Goal: Obtain resource: Download file/media

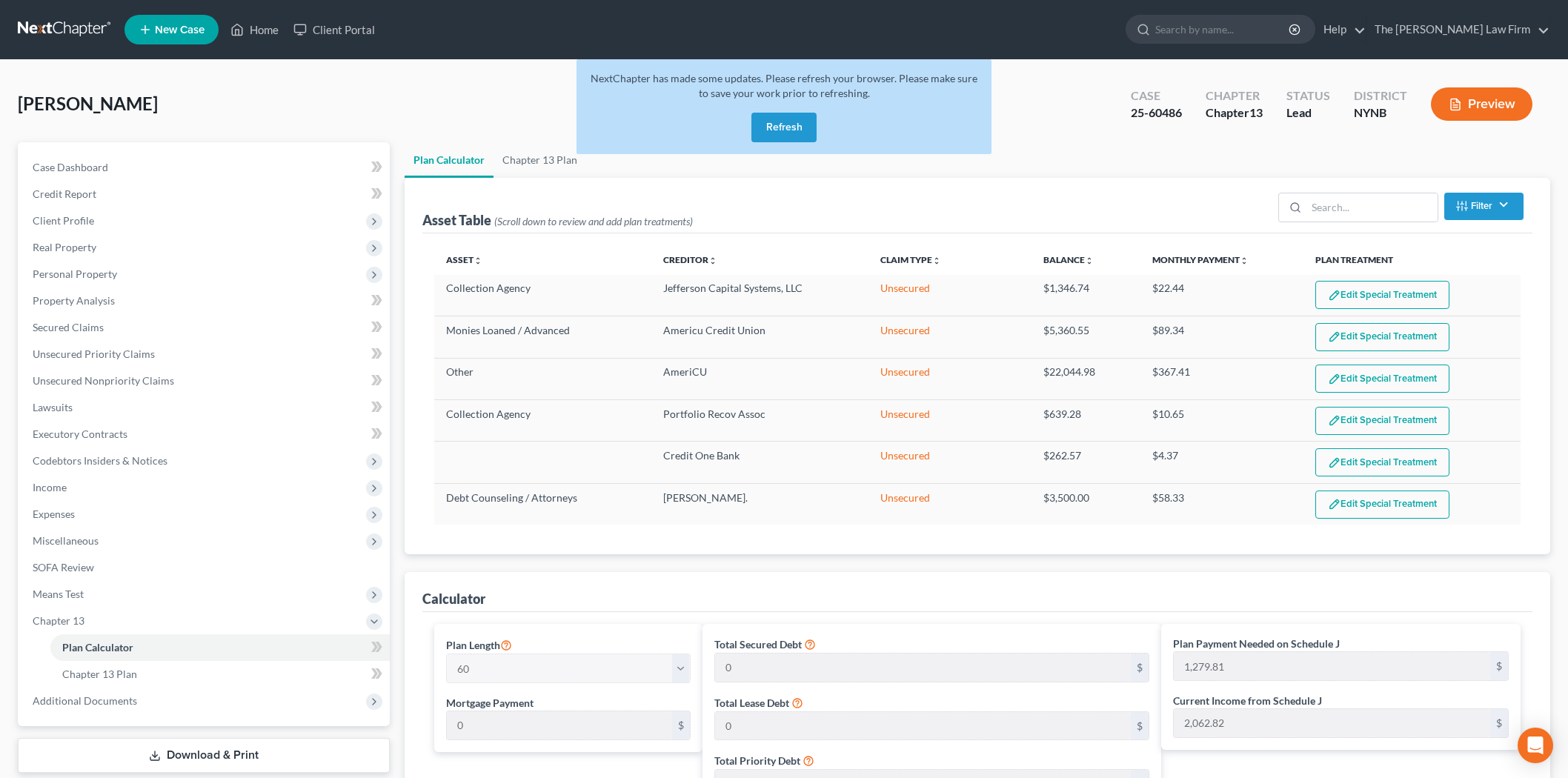
select select "59"
click at [790, 128] on button "Refresh" at bounding box center [784, 127] width 65 height 29
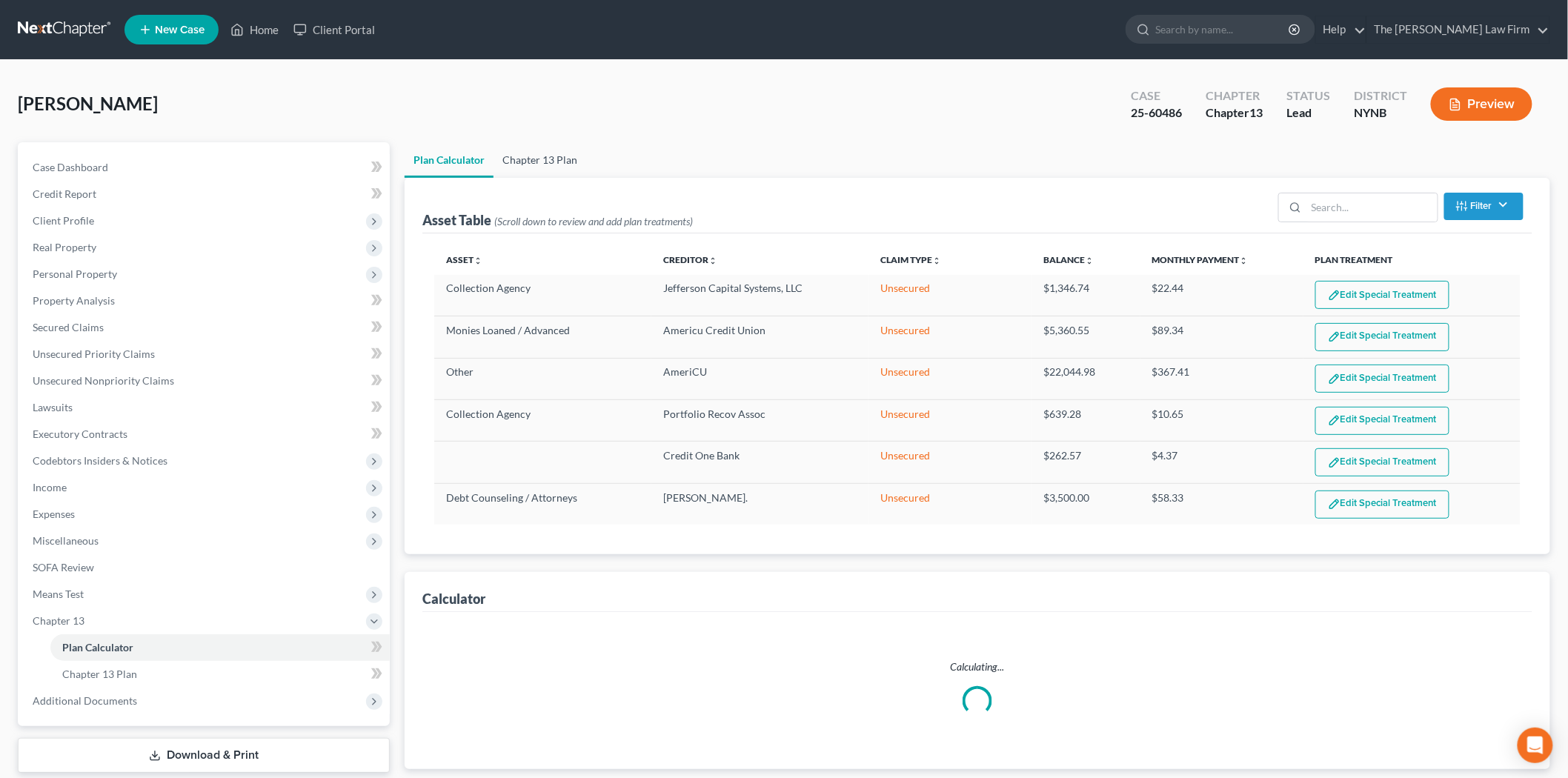
select select "59"
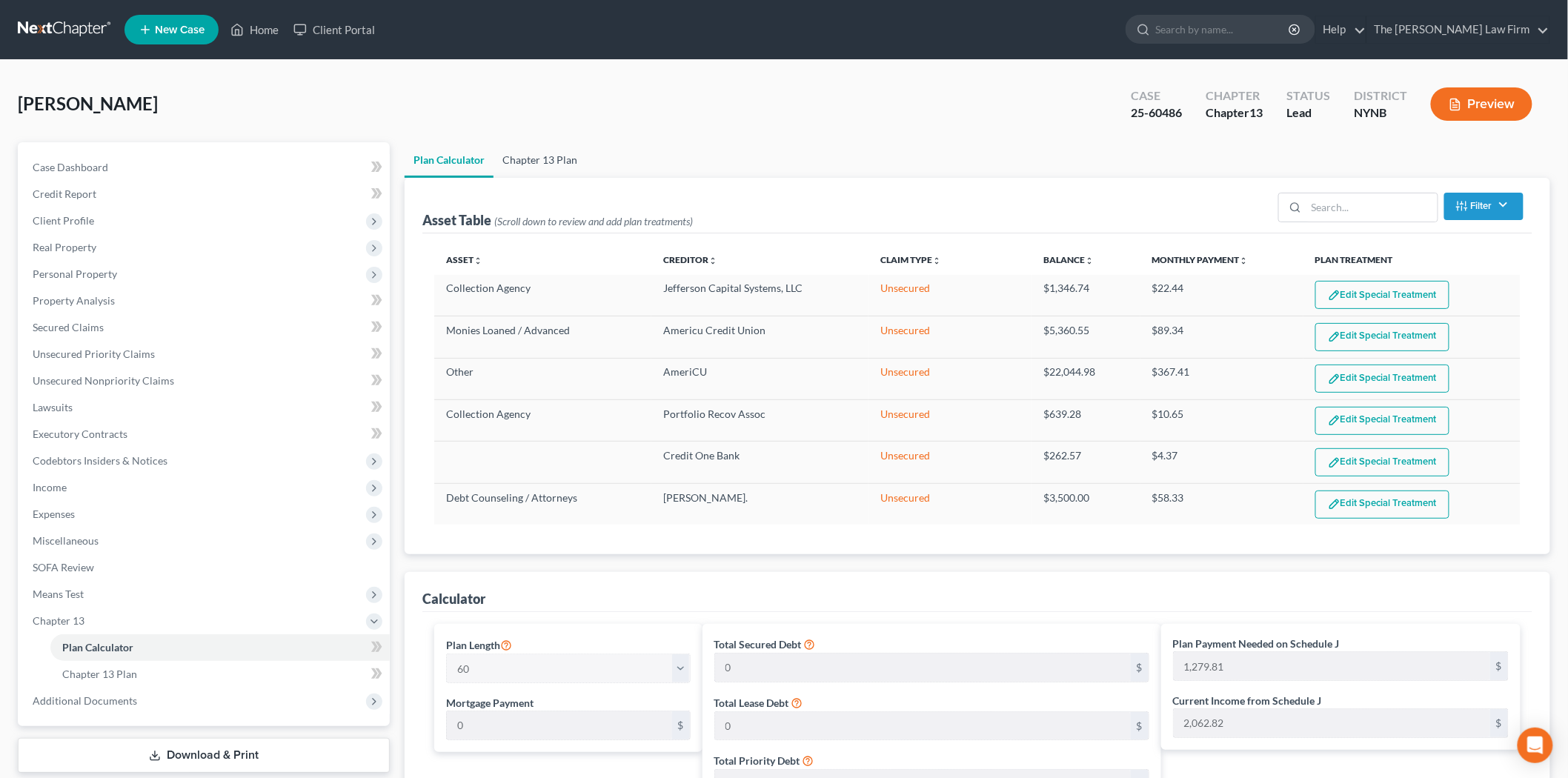
click at [551, 152] on link "Chapter 13 Plan" at bounding box center [540, 160] width 92 height 36
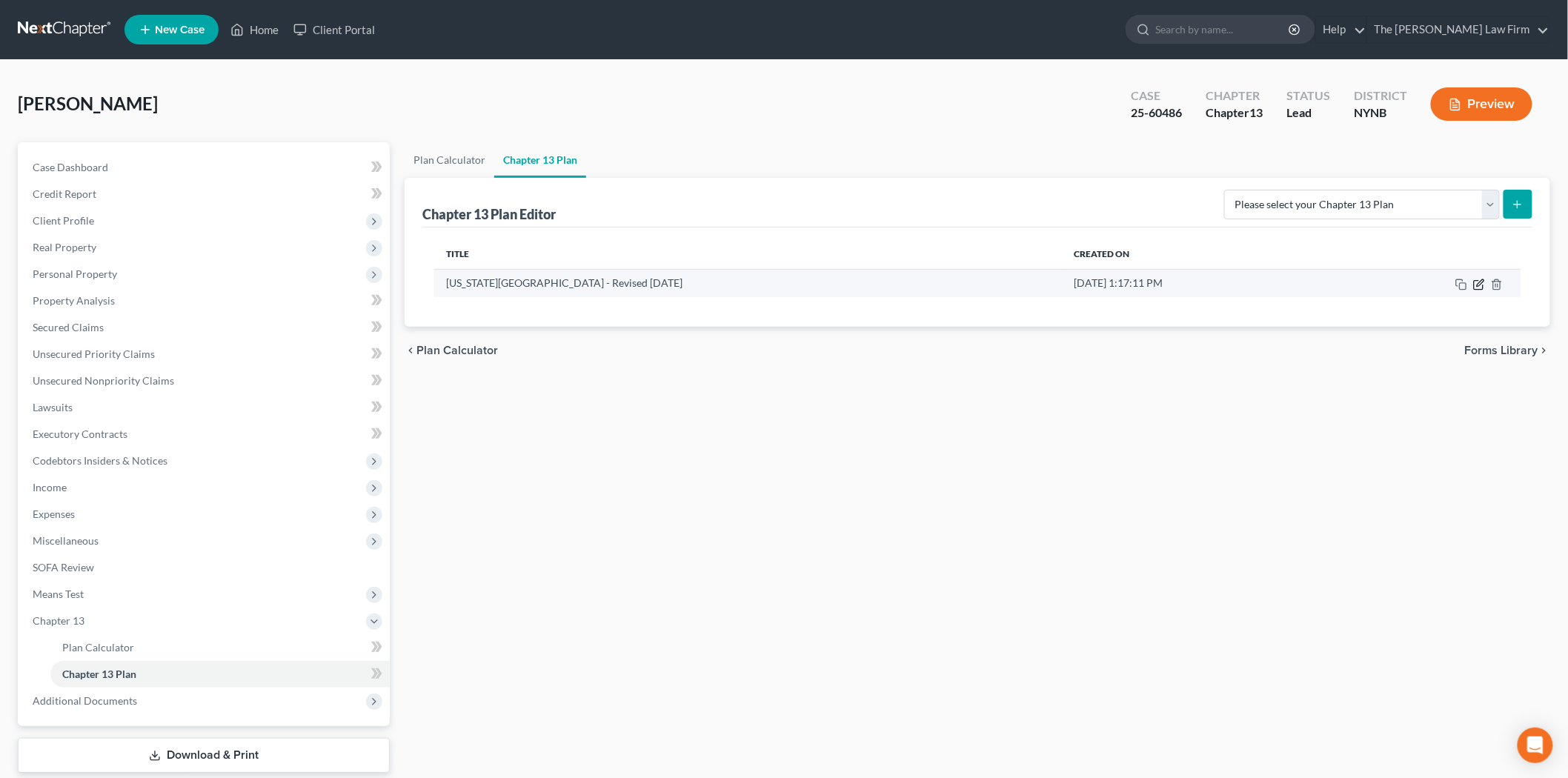
click at [1476, 283] on icon "button" at bounding box center [1479, 284] width 12 height 12
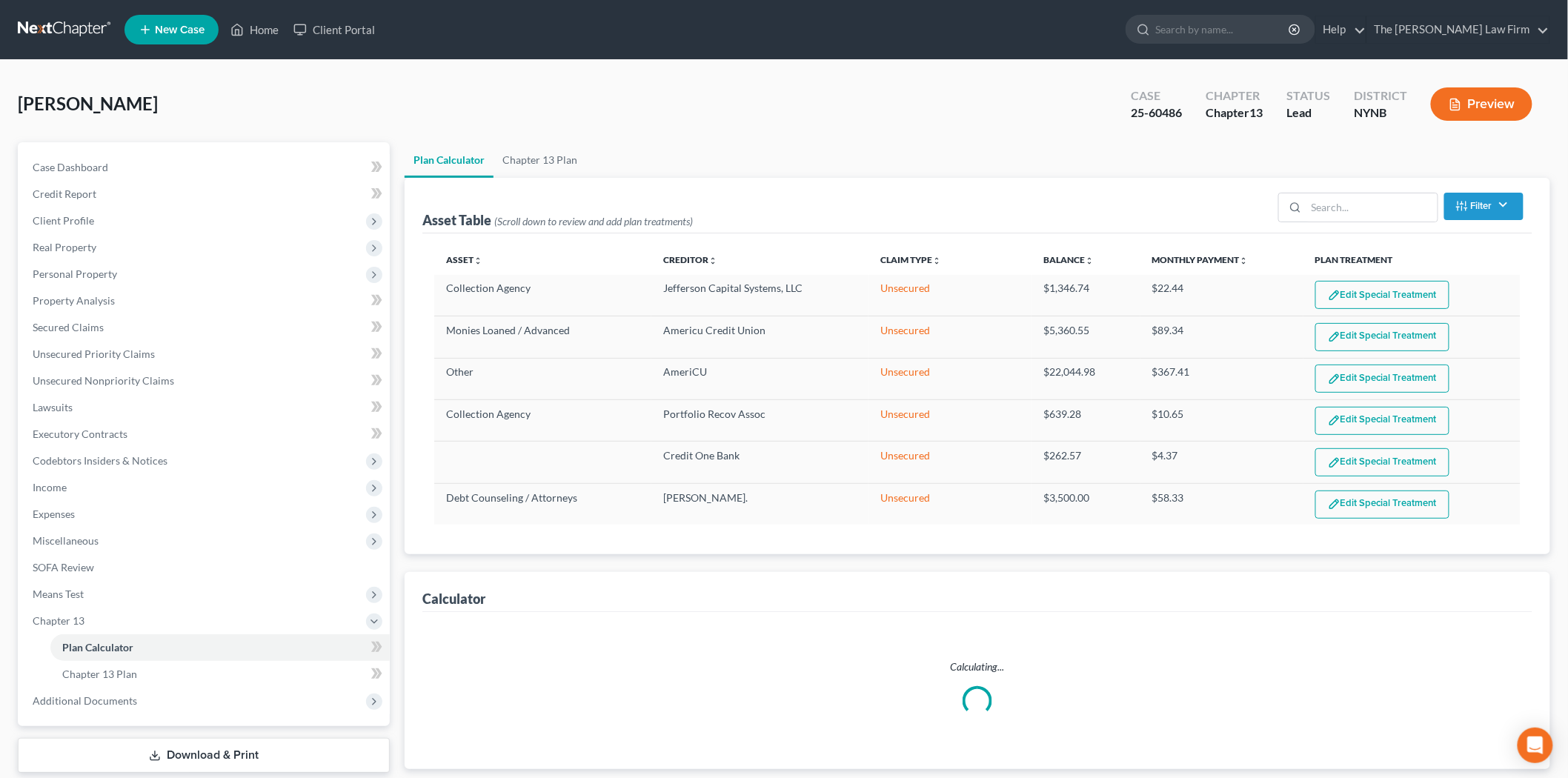
select select "59"
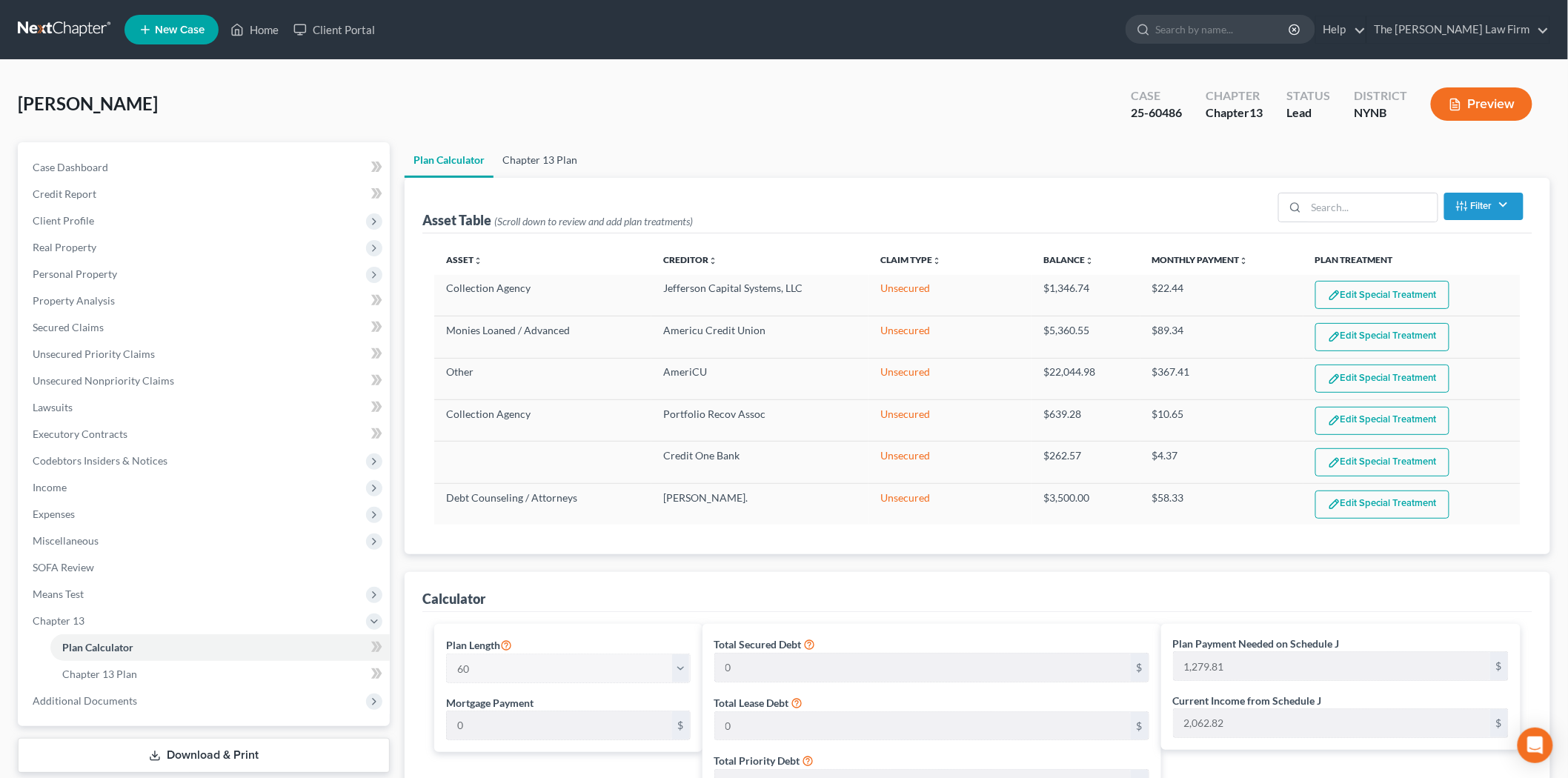
click at [532, 165] on link "Chapter 13 Plan" at bounding box center [540, 160] width 92 height 36
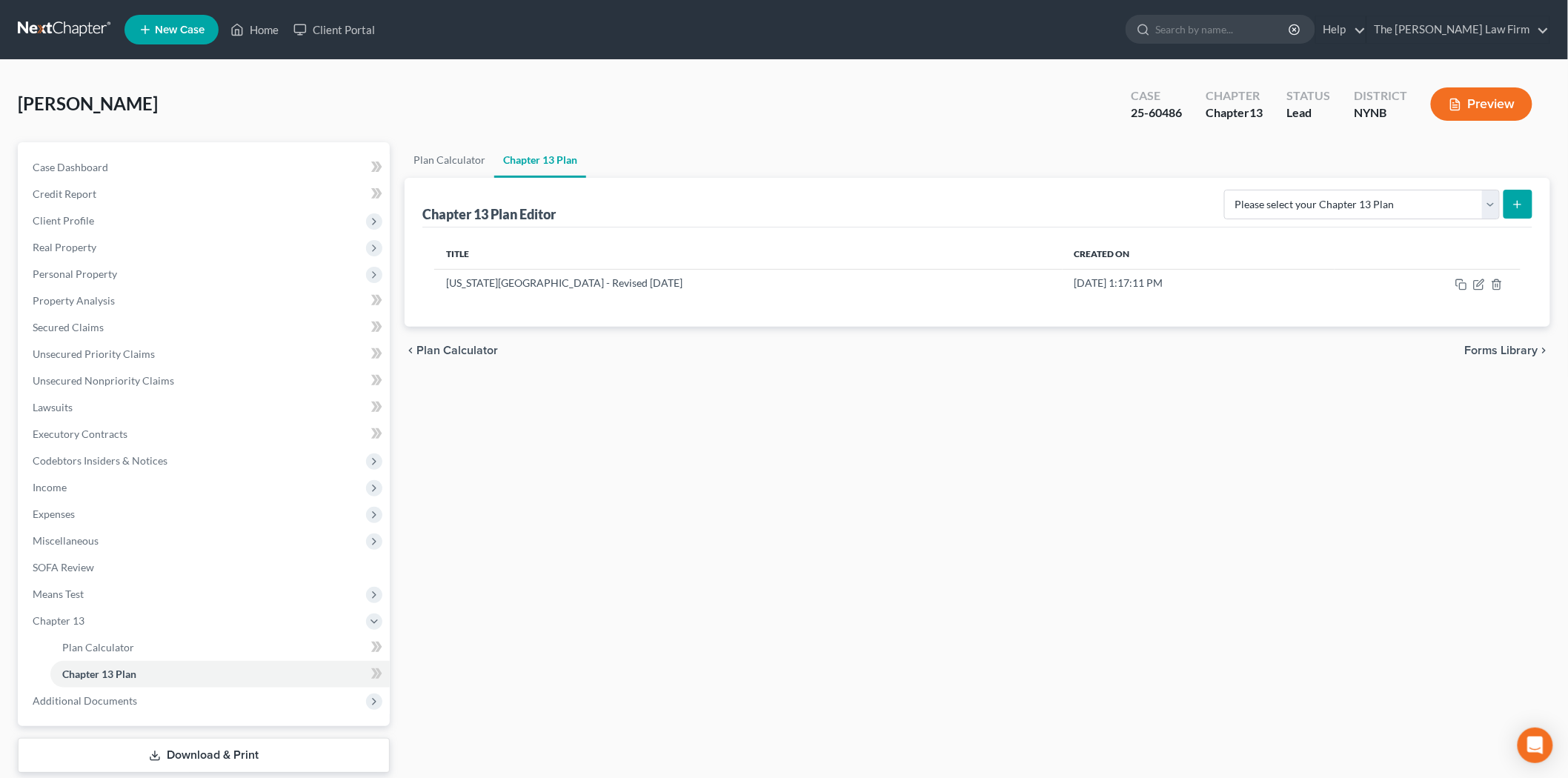
drag, startPoint x: 1516, startPoint y: 204, endPoint x: 1487, endPoint y: 251, distance: 55.2
click at [1487, 251] on div "Chapter 13 Plan Editor Please select your Chapter 13 Plan National Form Plan - …" at bounding box center [977, 251] width 1145 height 149
click at [1500, 203] on select "Please select your Chapter 13 Plan National Form Plan - Official Form 113 [US_S…" at bounding box center [1362, 204] width 275 height 29
select select "2"
click at [1239, 189] on select "Please select your Chapter 13 Plan National Form Plan - Official Form 113 [US_S…" at bounding box center [1362, 204] width 275 height 29
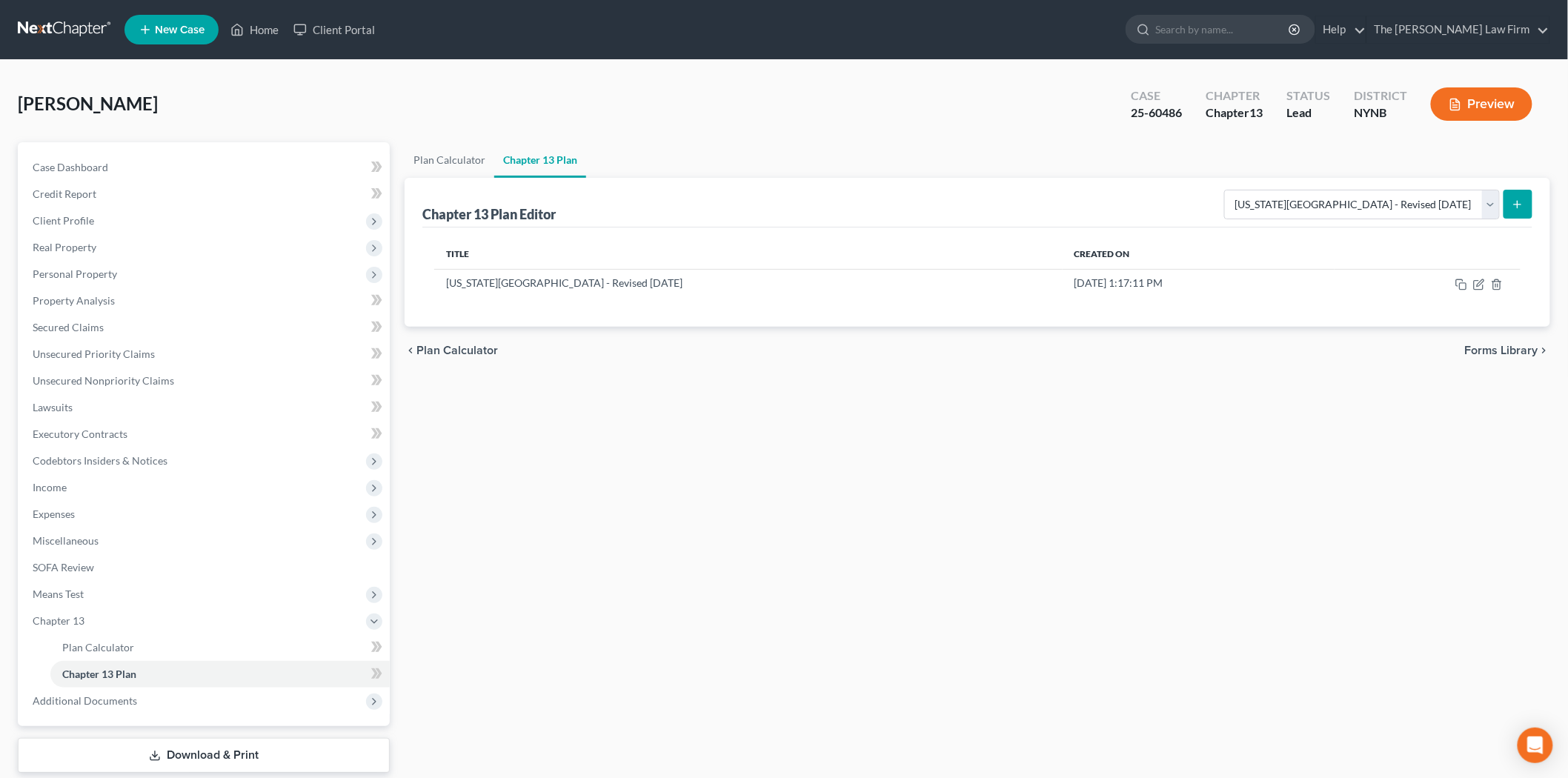
click at [1527, 203] on button "submit" at bounding box center [1518, 204] width 29 height 29
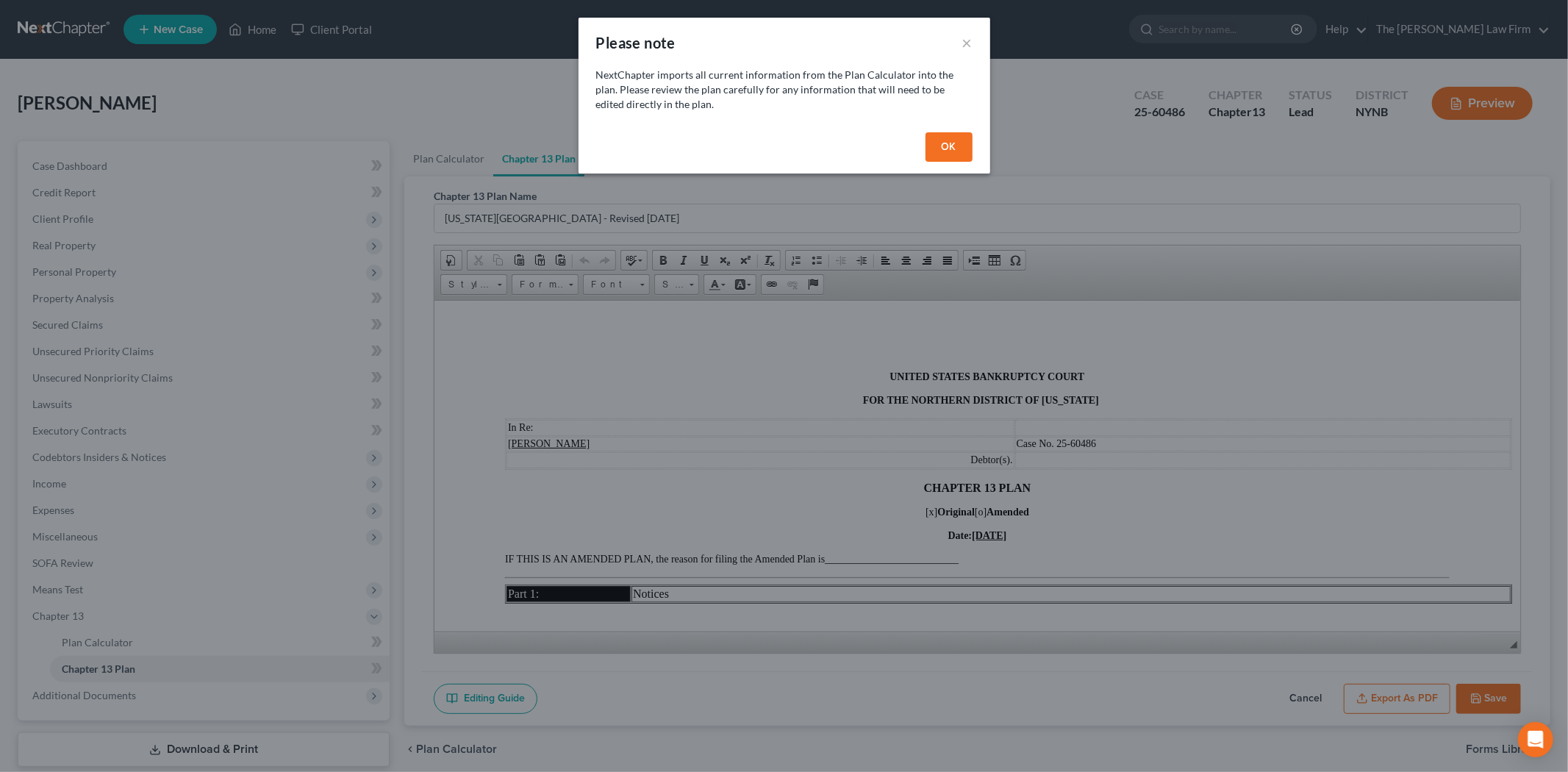
click at [941, 149] on button "OK" at bounding box center [949, 147] width 47 height 29
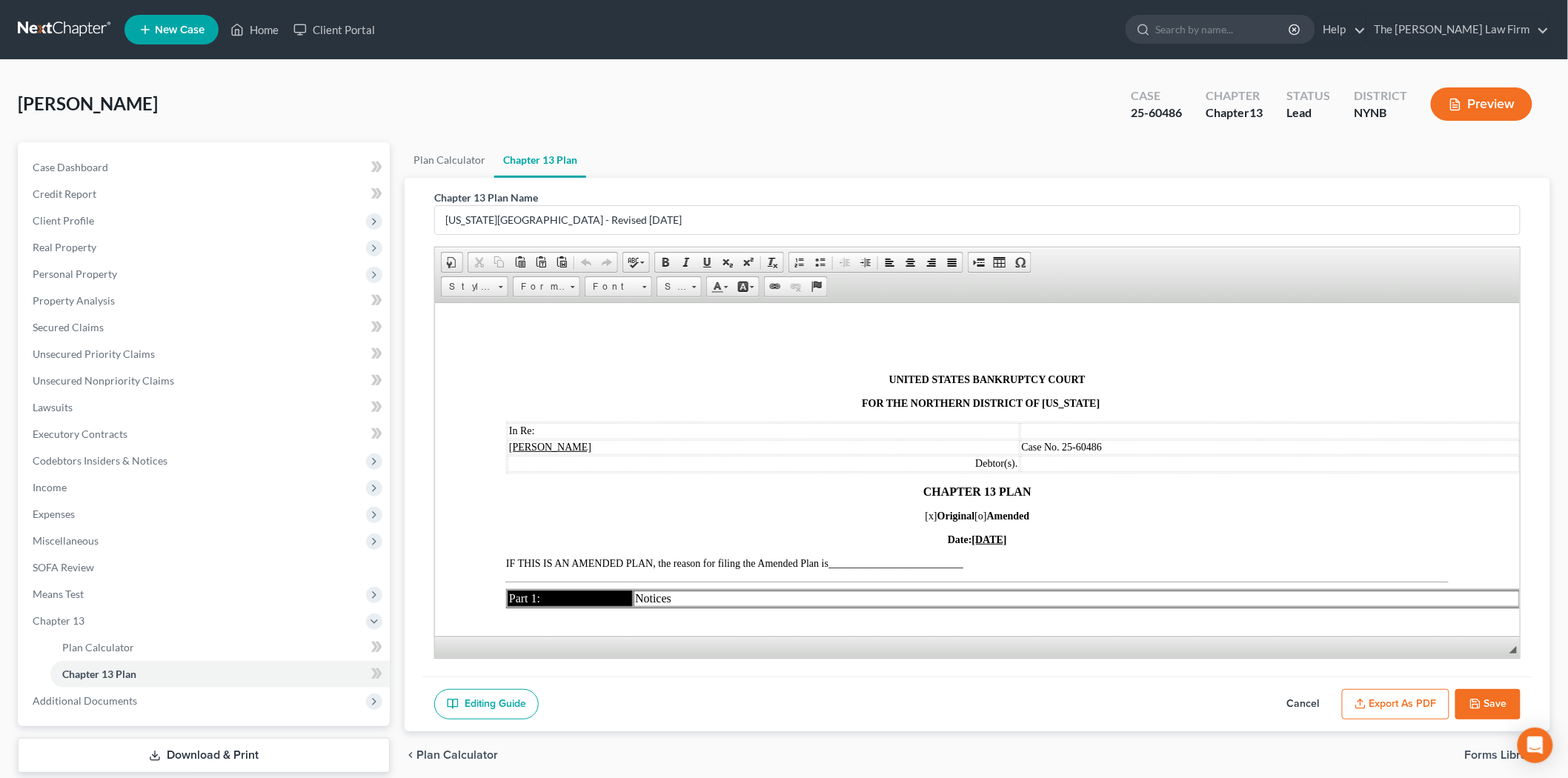
click at [1381, 713] on button "Export as PDF" at bounding box center [1395, 704] width 107 height 31
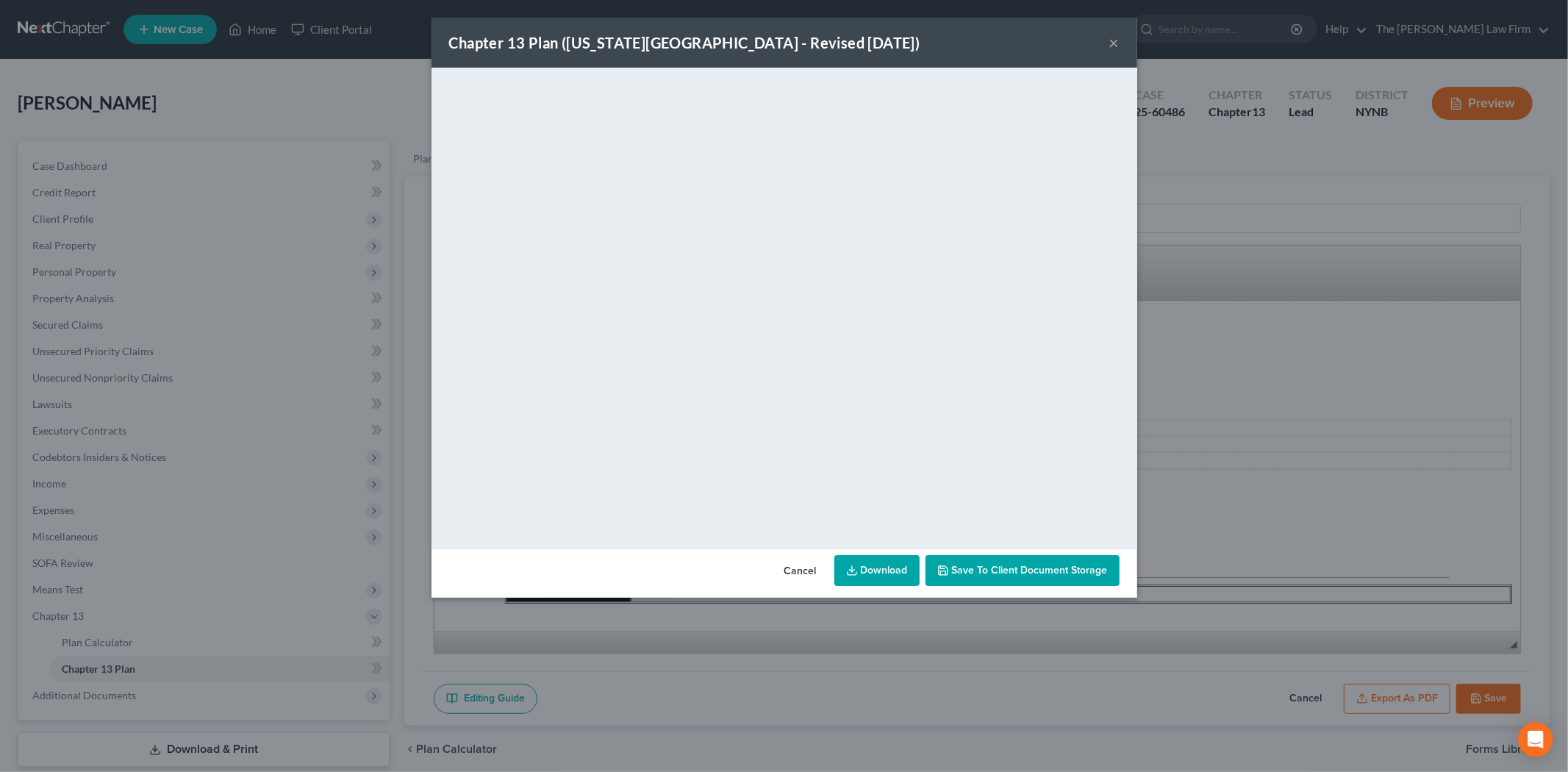
click at [1123, 40] on div "Chapter 13 Plan ([US_STATE][GEOGRAPHIC_DATA] - Revised [DATE]) ×" at bounding box center [785, 42] width 706 height 50
click at [1112, 40] on button "×" at bounding box center [1114, 43] width 10 height 17
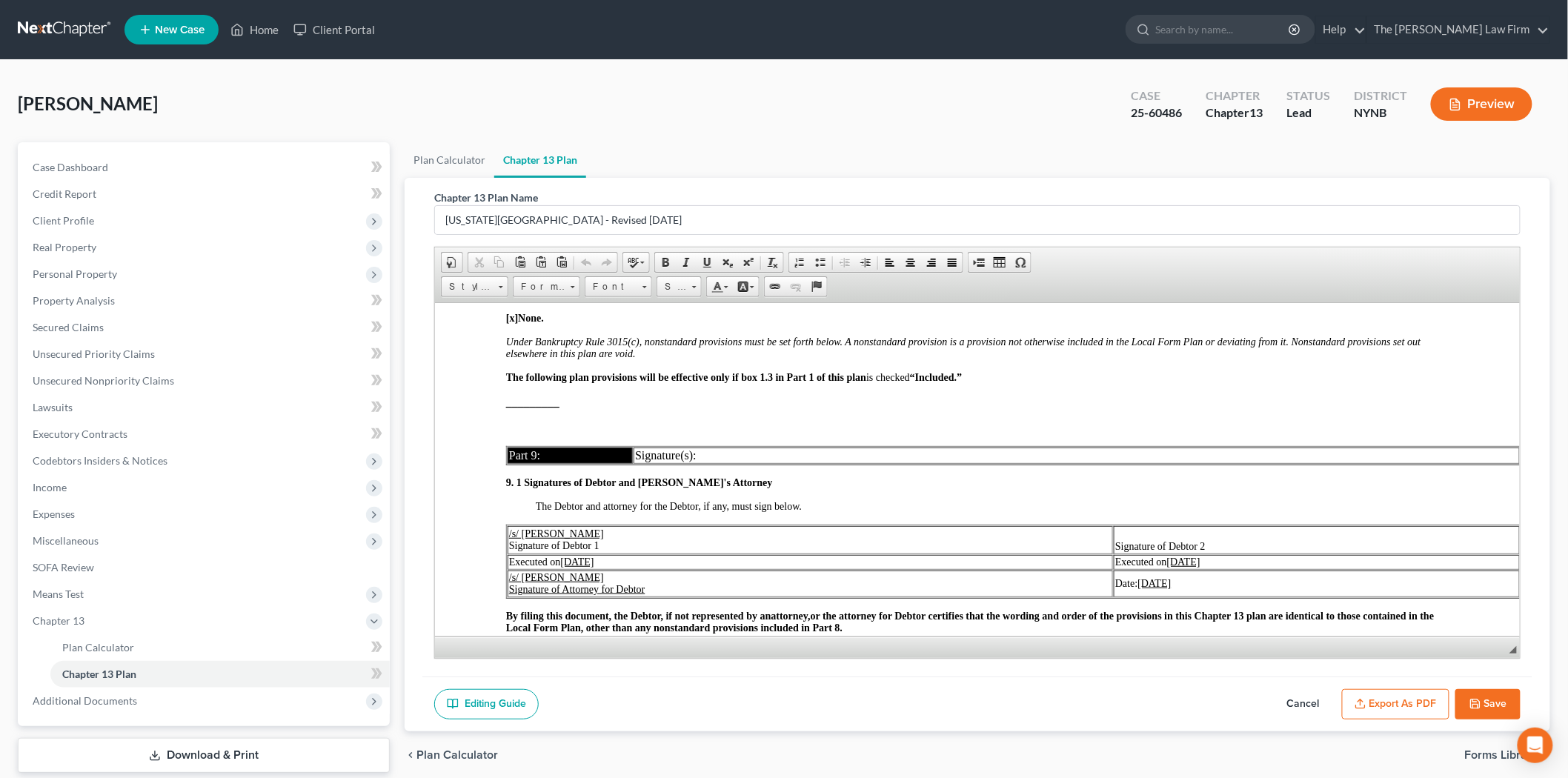
scroll to position [4382, 0]
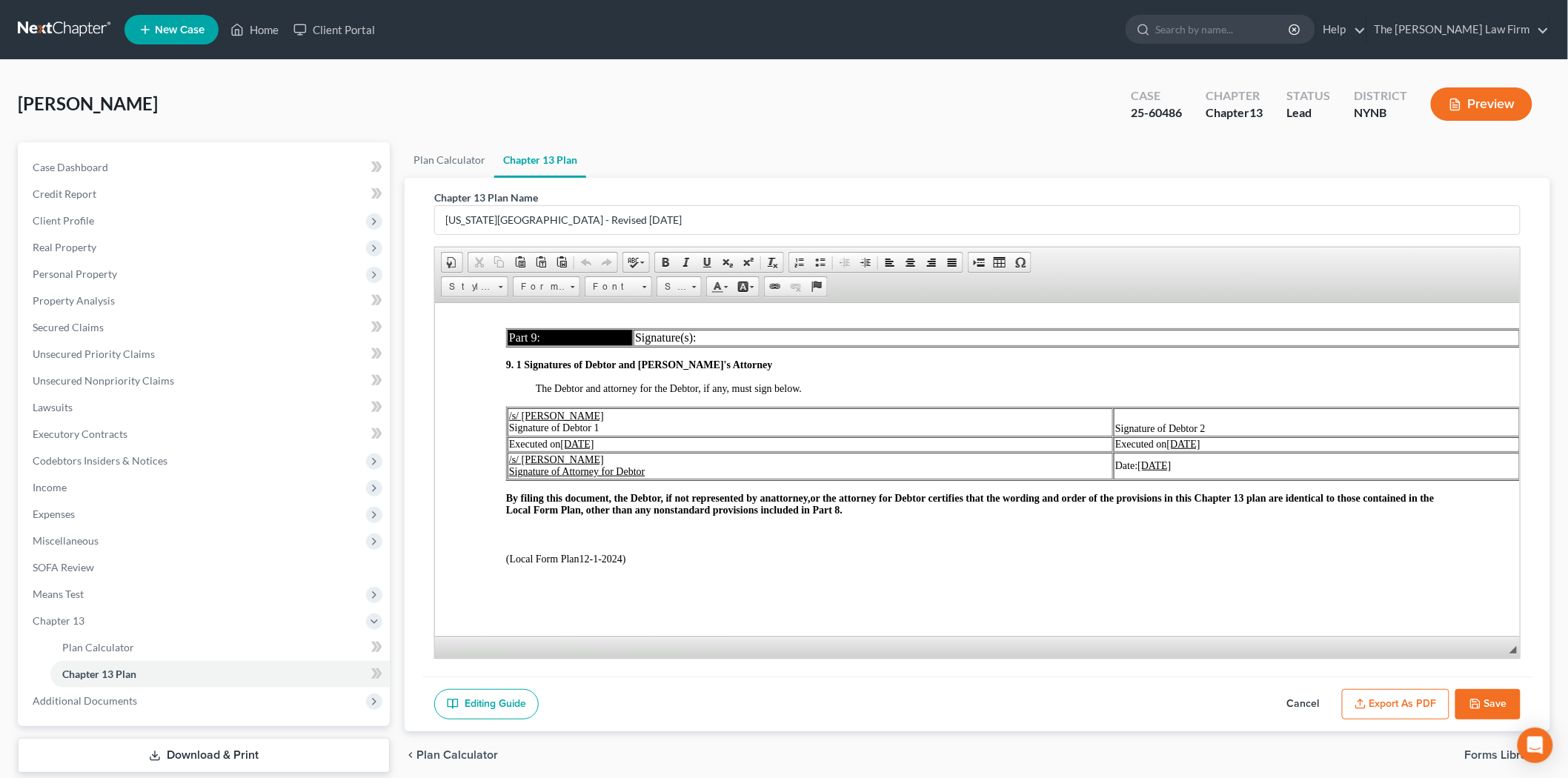
click at [1492, 702] on button "Save" at bounding box center [1488, 704] width 65 height 31
select select "2"
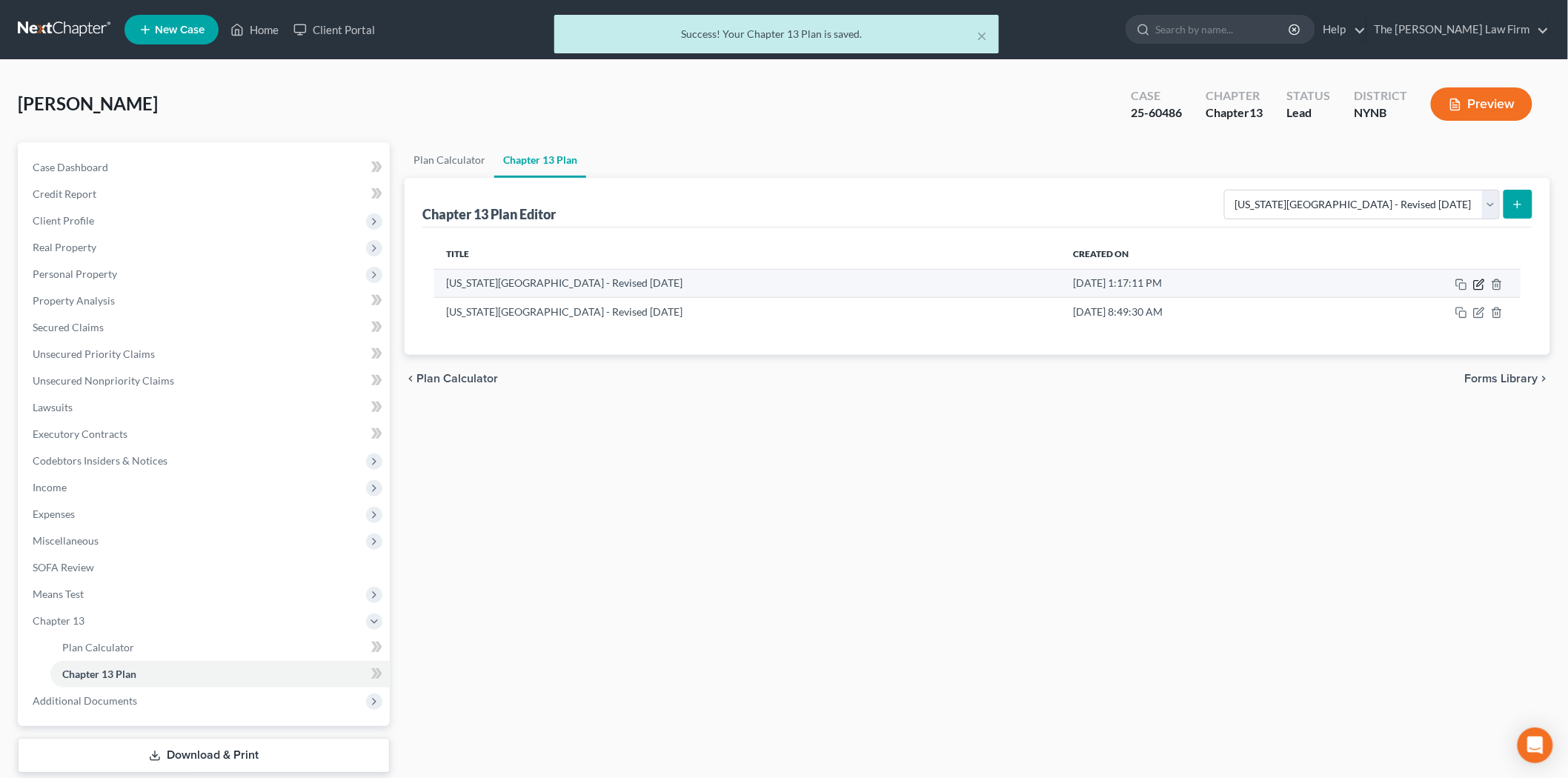
click at [1476, 282] on icon "button" at bounding box center [1479, 284] width 12 height 12
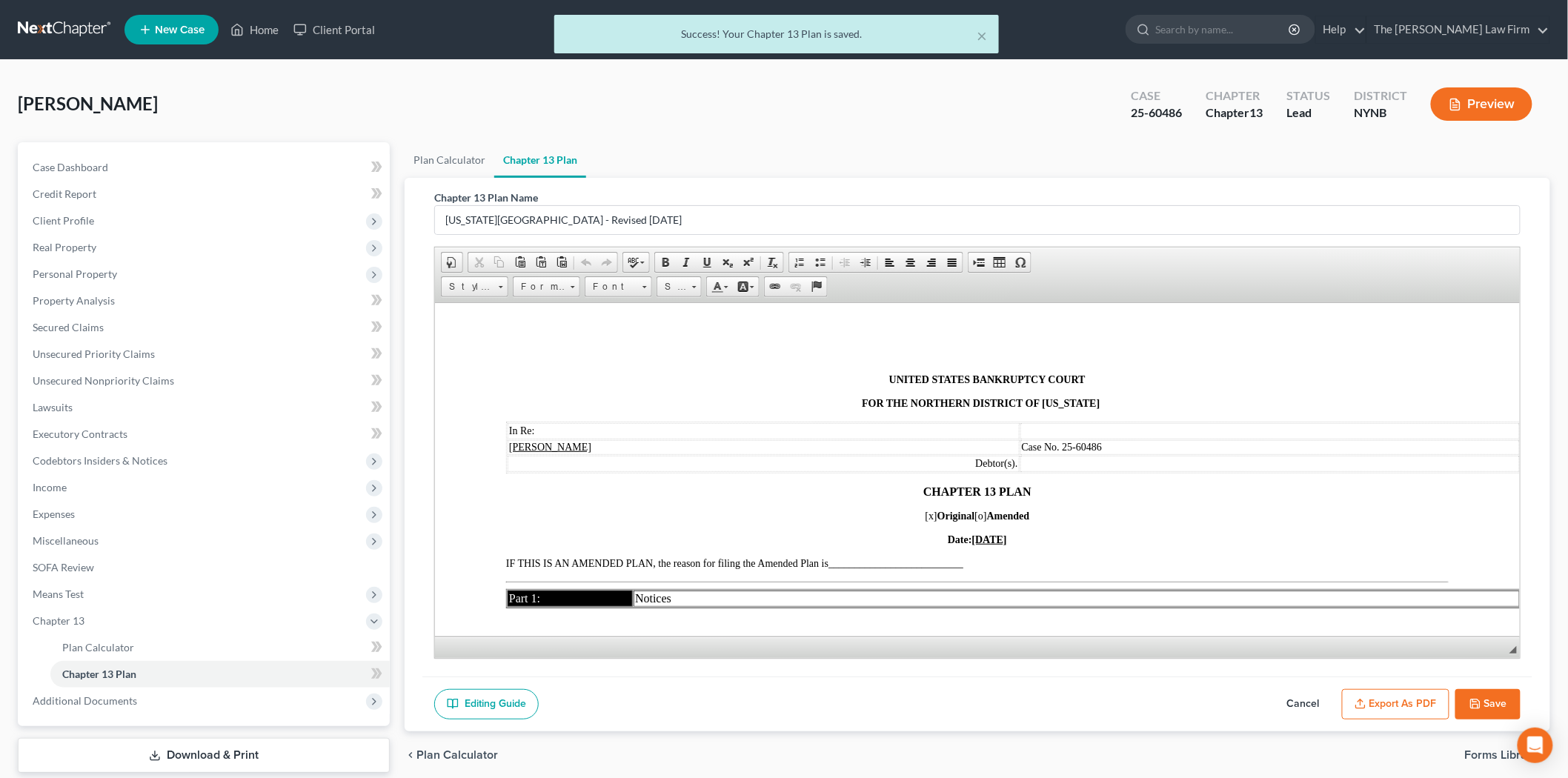
scroll to position [0, 0]
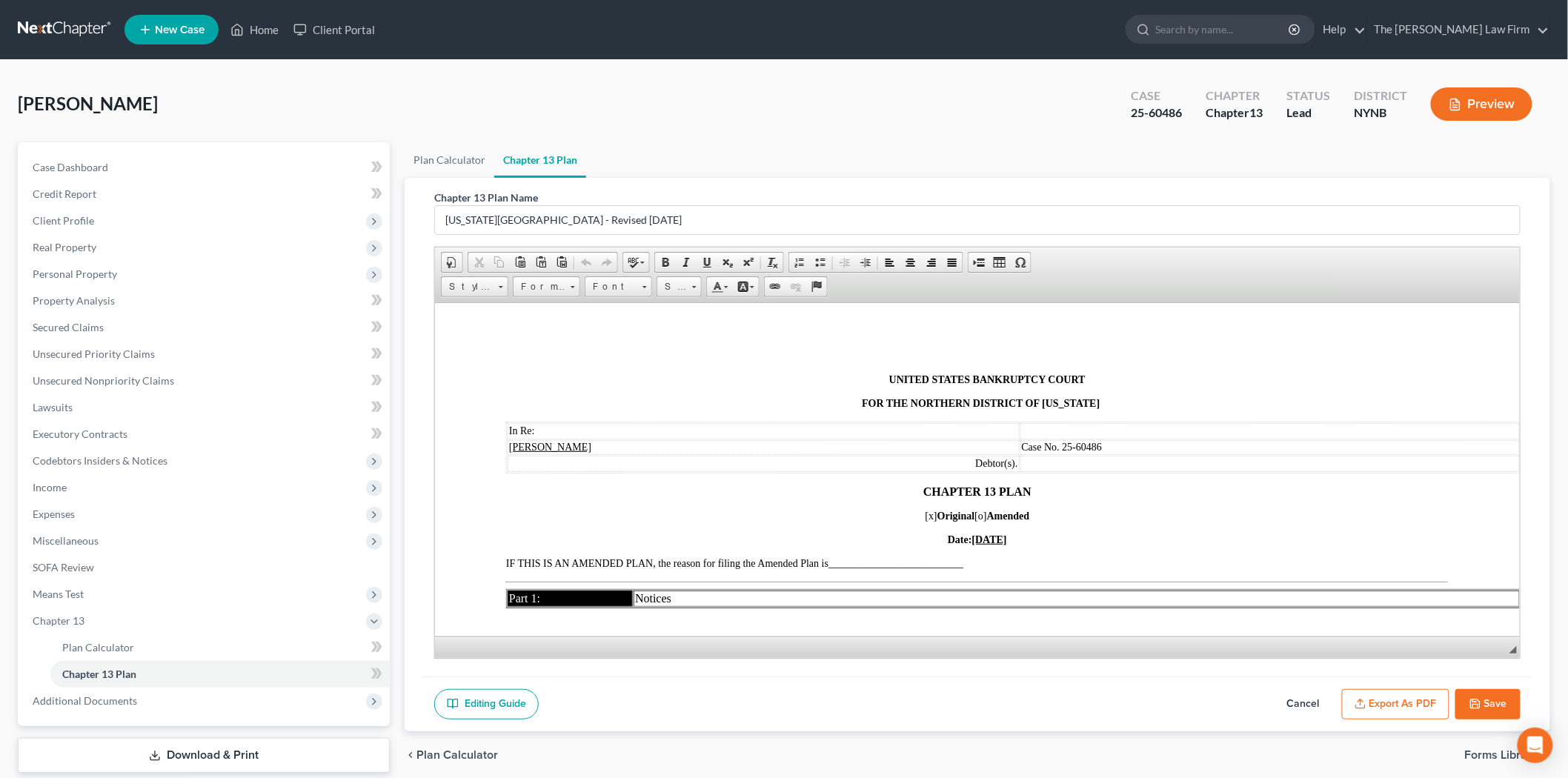
click at [1394, 706] on button "Export as PDF" at bounding box center [1395, 704] width 107 height 31
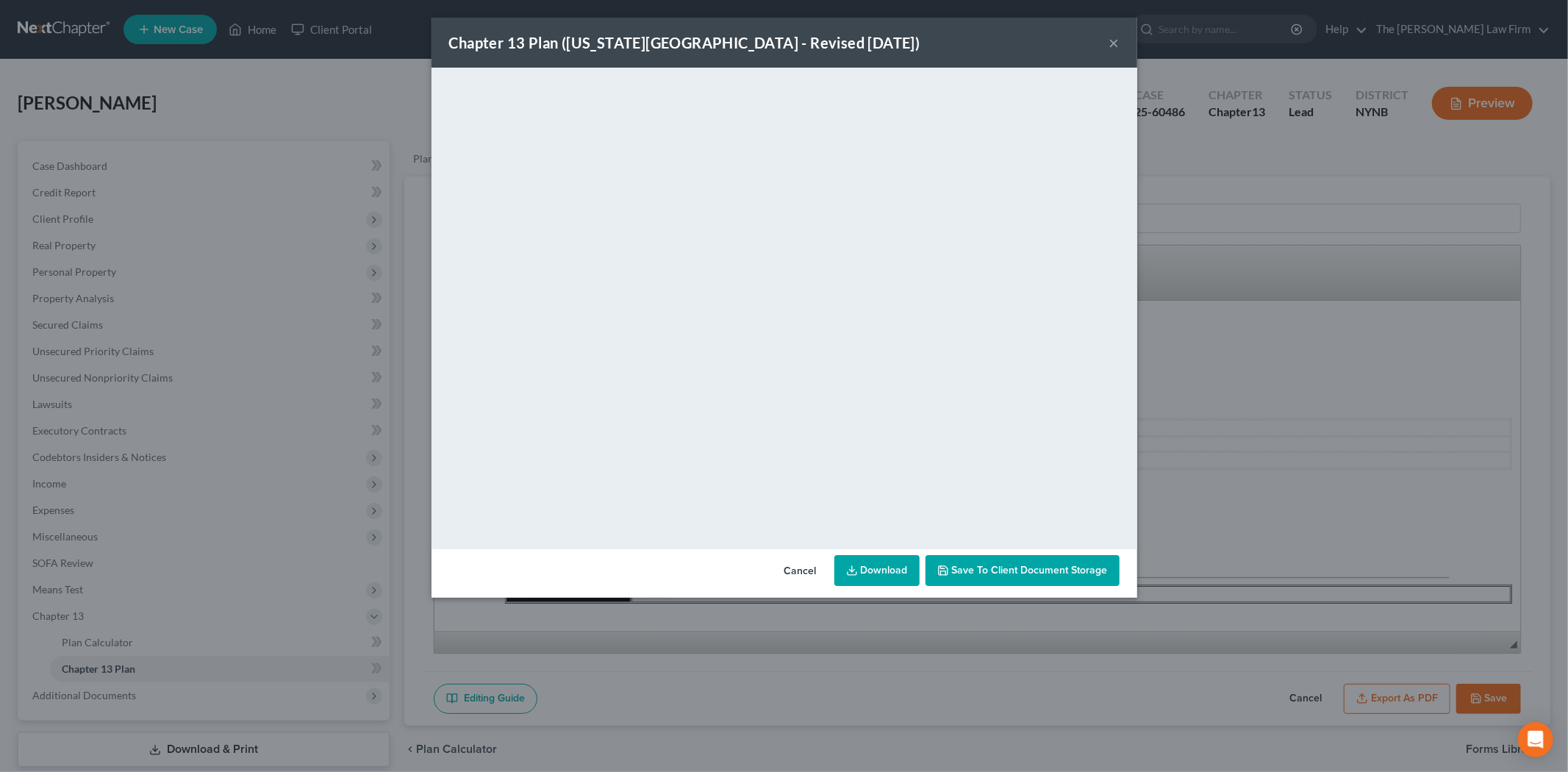
click at [878, 563] on link "Download" at bounding box center [877, 570] width 85 height 31
click at [1117, 36] on button "×" at bounding box center [1114, 43] width 10 height 17
